Goal: Browse casually

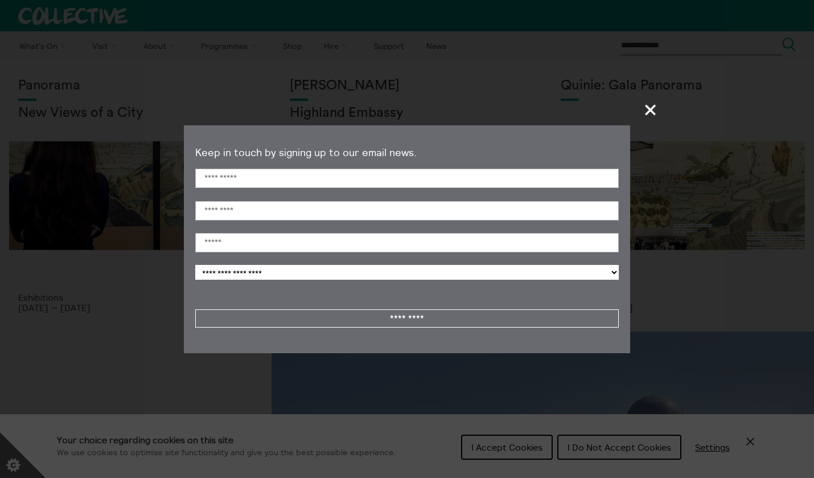
click at [651, 112] on span "+" at bounding box center [651, 110] width 34 height 34
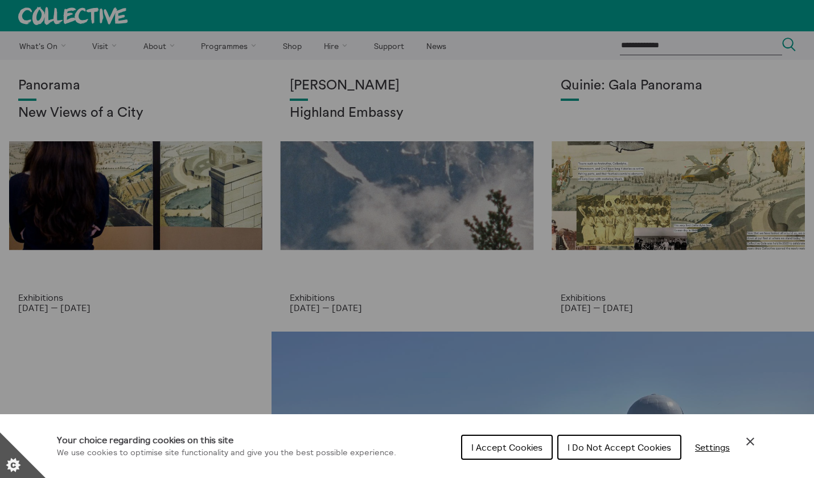
click at [516, 449] on span "I Accept Cookies" at bounding box center [506, 446] width 71 height 11
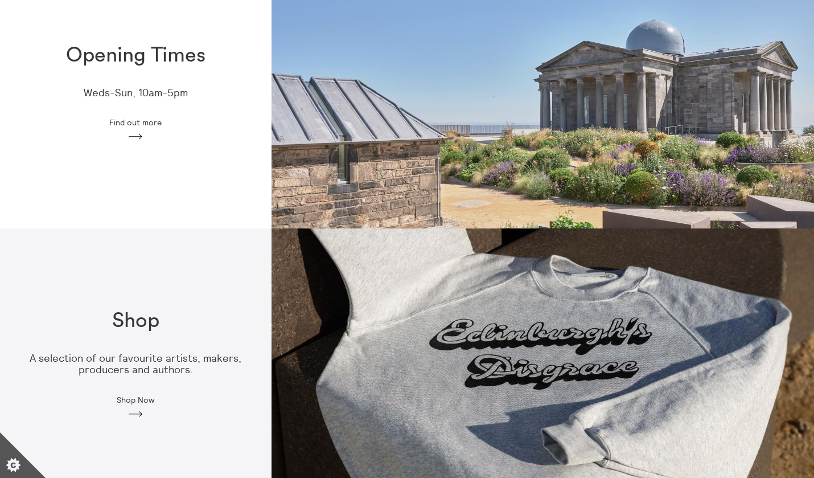
scroll to position [173, 0]
